Goal: Task Accomplishment & Management: Use online tool/utility

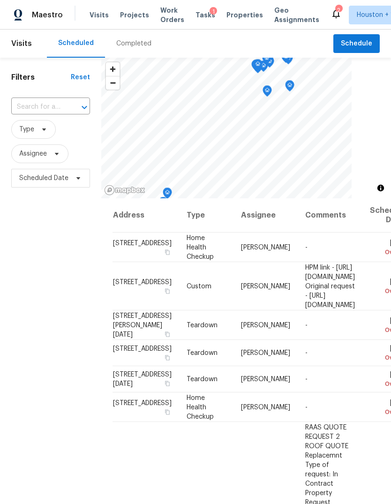
click at [127, 17] on span "Projects" at bounding box center [134, 14] width 29 height 9
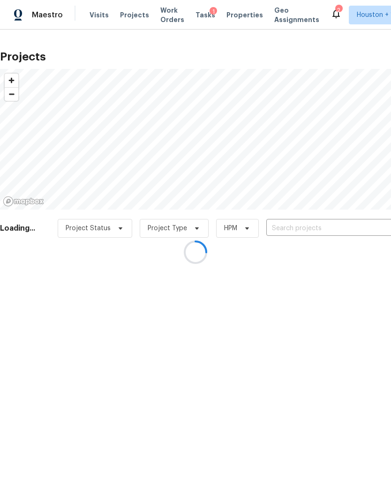
click at [363, 228] on div at bounding box center [195, 252] width 391 height 504
click at [369, 227] on div at bounding box center [195, 252] width 391 height 504
click at [365, 227] on div at bounding box center [195, 252] width 391 height 504
click at [371, 225] on div at bounding box center [195, 252] width 391 height 504
click at [372, 229] on div at bounding box center [195, 252] width 391 height 504
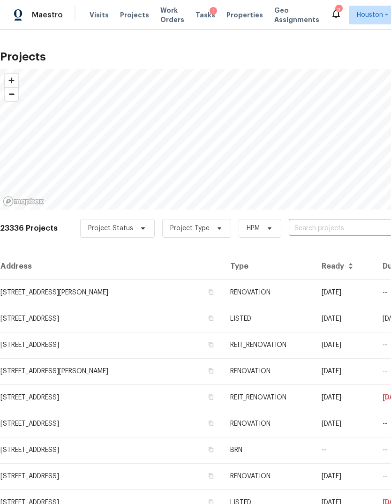
click at [374, 221] on input "text" at bounding box center [342, 228] width 107 height 15
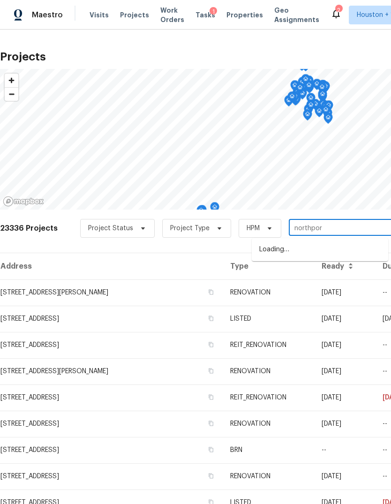
type input "[GEOGRAPHIC_DATA]"
click at [362, 242] on li "[STREET_ADDRESS]" at bounding box center [320, 249] width 136 height 15
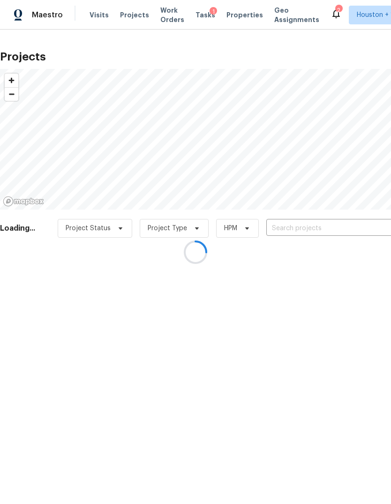
type input "[STREET_ADDRESS]"
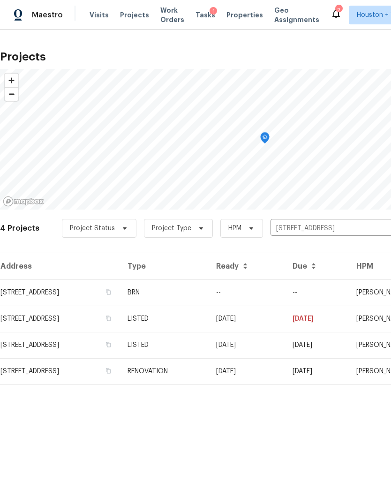
click at [285, 290] on td "--" at bounding box center [247, 292] width 76 height 26
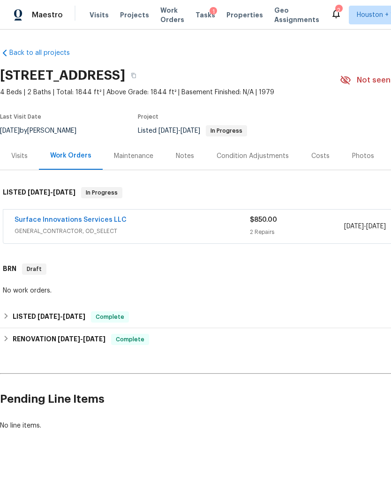
click at [36, 218] on link "Surface Innovations Services LLC" at bounding box center [71, 220] width 112 height 7
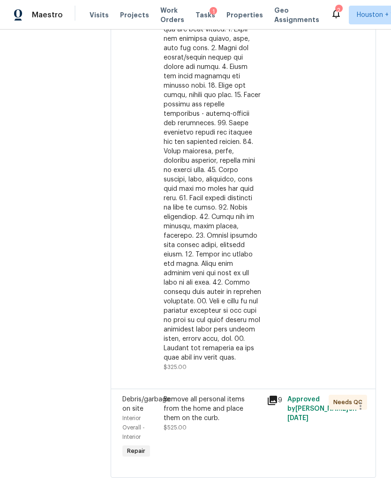
scroll to position [341, 0]
click at [261, 423] on div "Remove all personal items from the home and place them on the curb." at bounding box center [212, 409] width 97 height 28
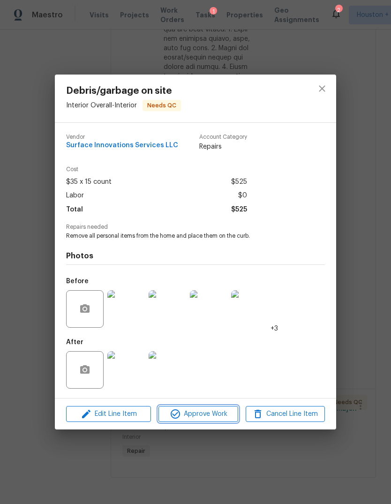
click at [222, 417] on span "Approve Work" at bounding box center [198, 414] width 74 height 12
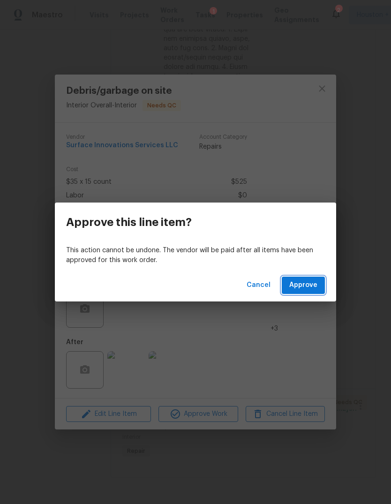
click at [310, 290] on span "Approve" at bounding box center [303, 285] width 28 height 12
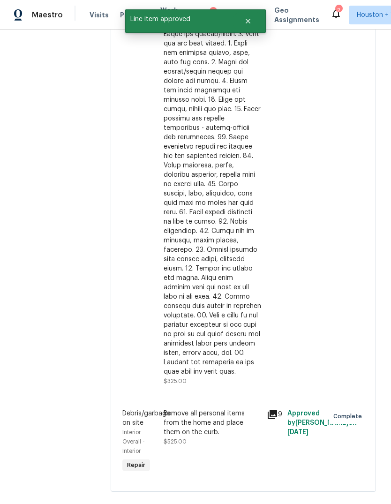
scroll to position [212, 0]
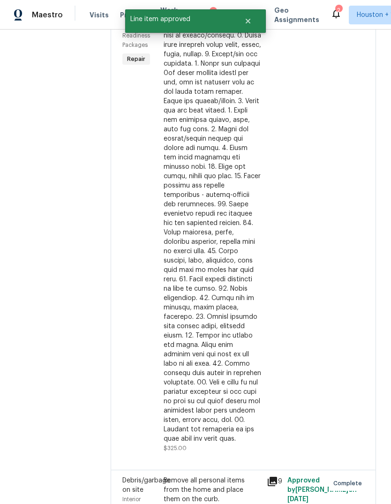
click at [247, 327] on div at bounding box center [212, 213] width 97 height 459
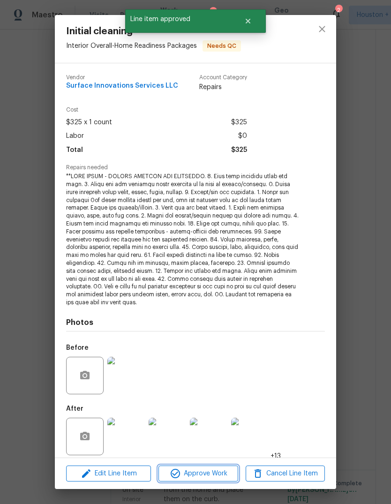
click at [216, 471] on span "Approve Work" at bounding box center [198, 474] width 74 height 12
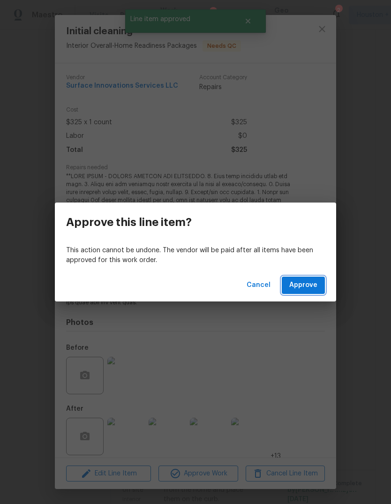
click at [311, 285] on span "Approve" at bounding box center [303, 285] width 28 height 12
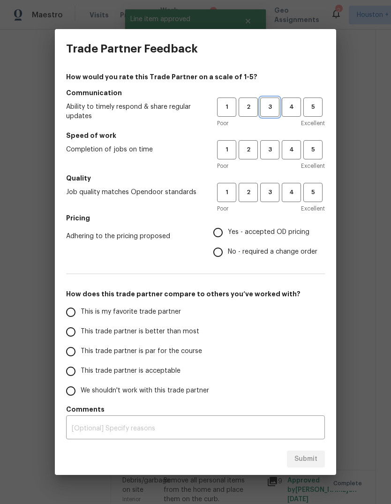
click at [277, 110] on span "3" at bounding box center [269, 107] width 17 height 11
click at [278, 149] on span "3" at bounding box center [269, 149] width 17 height 11
click at [270, 200] on button "3" at bounding box center [269, 192] width 19 height 19
click at [224, 239] on input "Yes - accepted OD pricing" at bounding box center [218, 233] width 20 height 20
radio input "true"
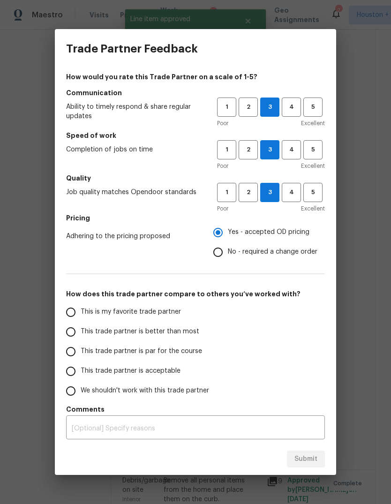
click at [160, 347] on span "This trade partner is par for the course" at bounding box center [141, 351] width 121 height 10
click at [81, 347] on input "This trade partner is par for the course" at bounding box center [71, 352] width 20 height 20
click at [316, 462] on span "Submit" at bounding box center [305, 459] width 23 height 12
radio input "true"
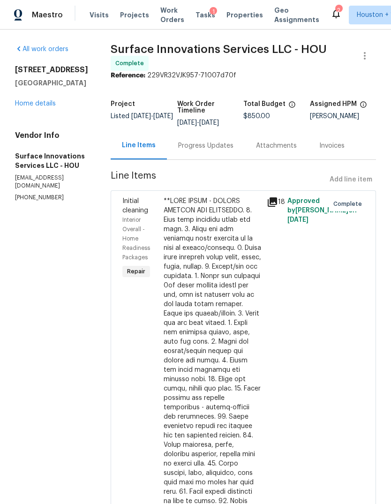
scroll to position [0, 0]
